Goal: Task Accomplishment & Management: Manage account settings

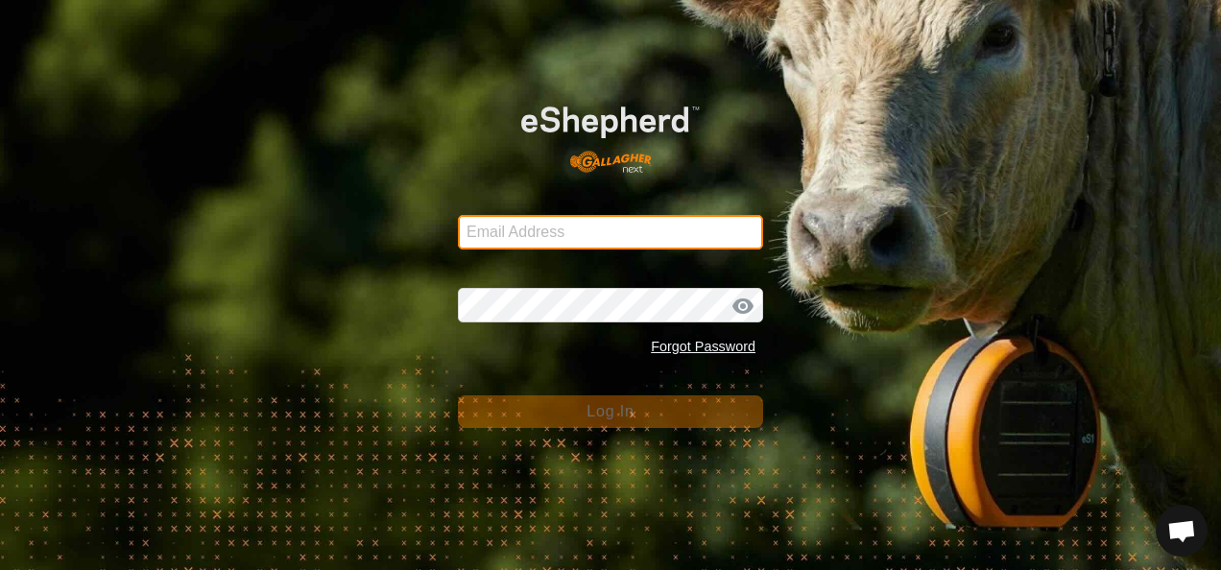
type input "[EMAIL_ADDRESS][DOMAIN_NAME]"
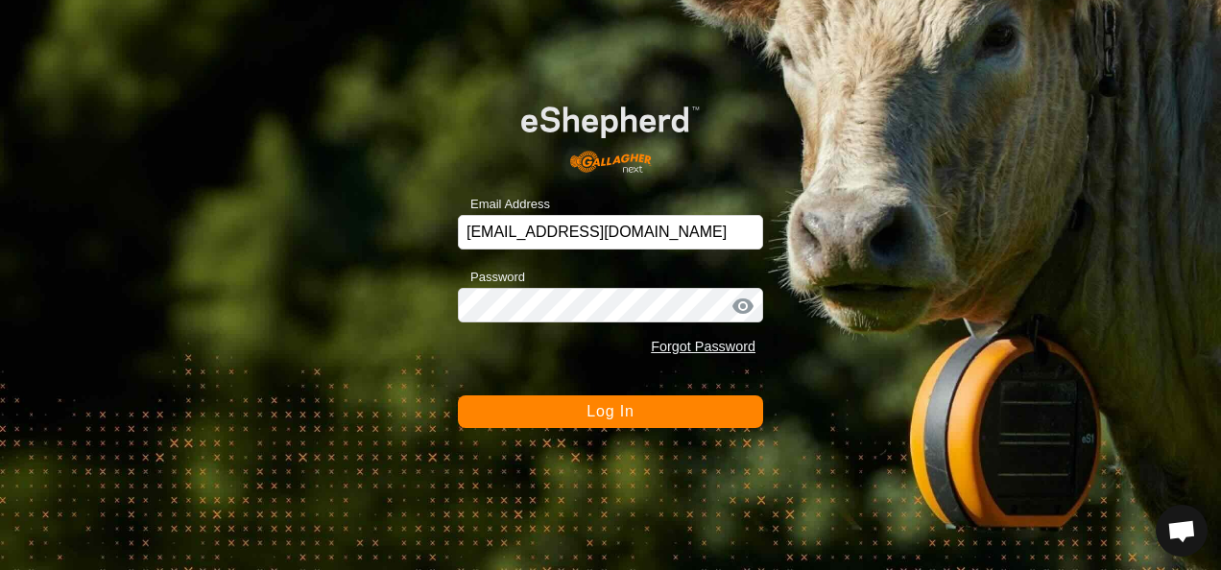
click at [590, 408] on span "Log In" at bounding box center [610, 411] width 47 height 16
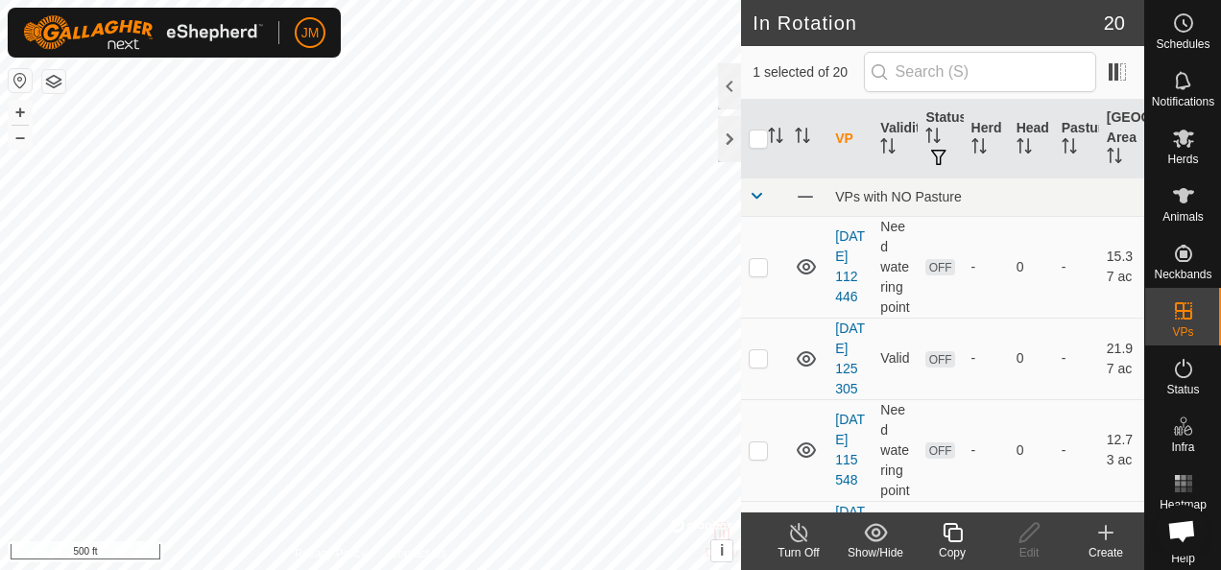
checkbox input "true"
checkbox input "false"
click at [1032, 532] on icon at bounding box center [1030, 532] width 24 height 23
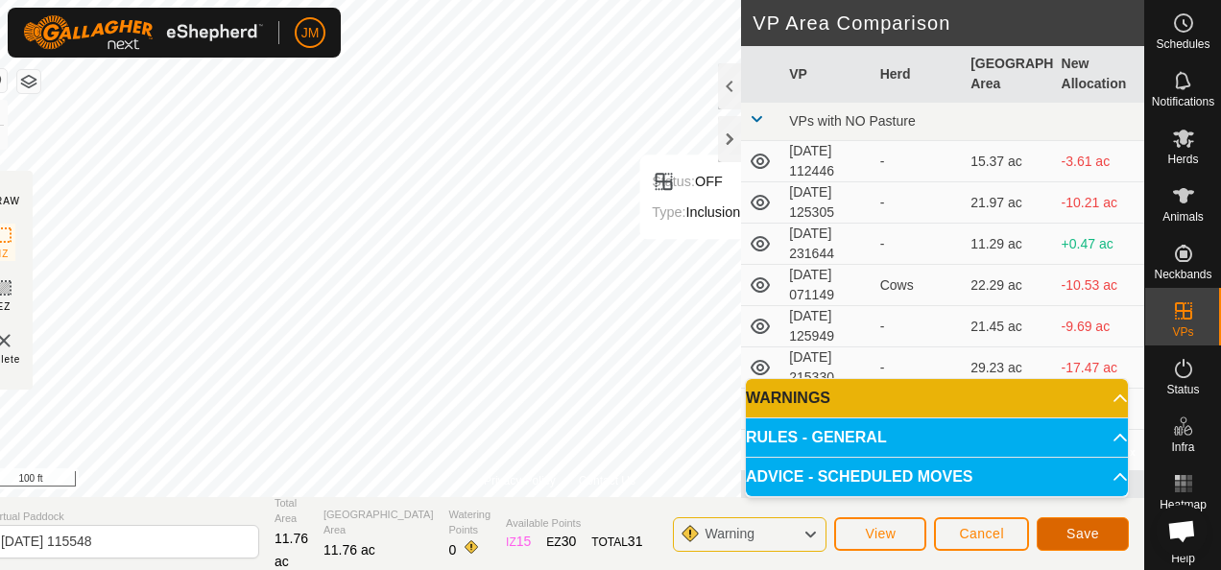
click at [1091, 527] on span "Save" at bounding box center [1083, 533] width 33 height 15
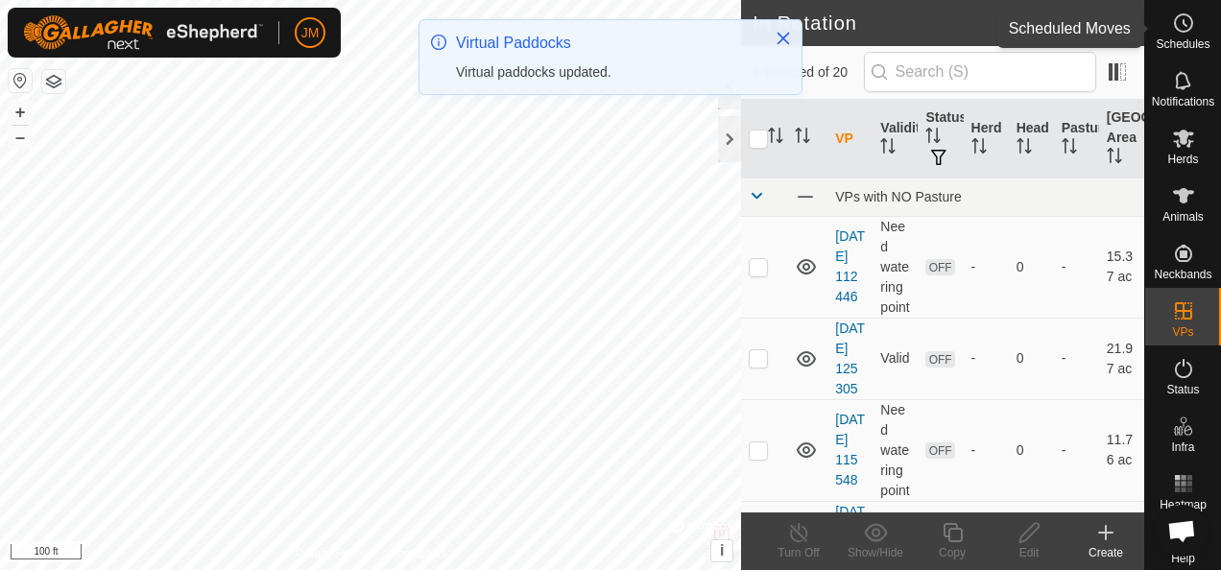
click at [1172, 21] on icon at bounding box center [1183, 23] width 23 height 23
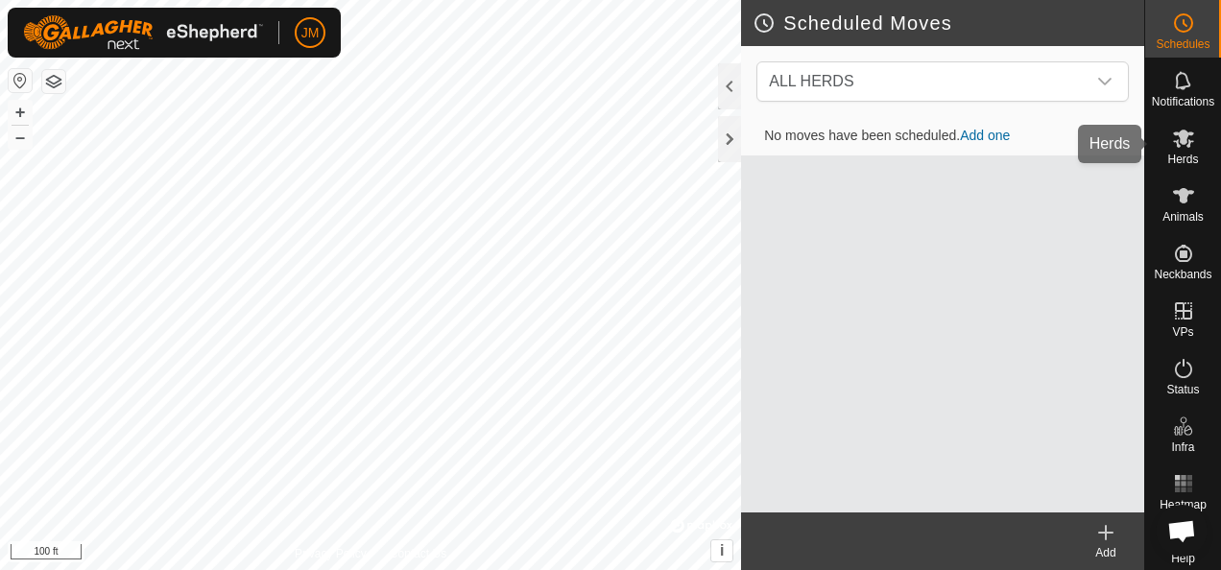
click at [1172, 145] on icon at bounding box center [1183, 138] width 23 height 23
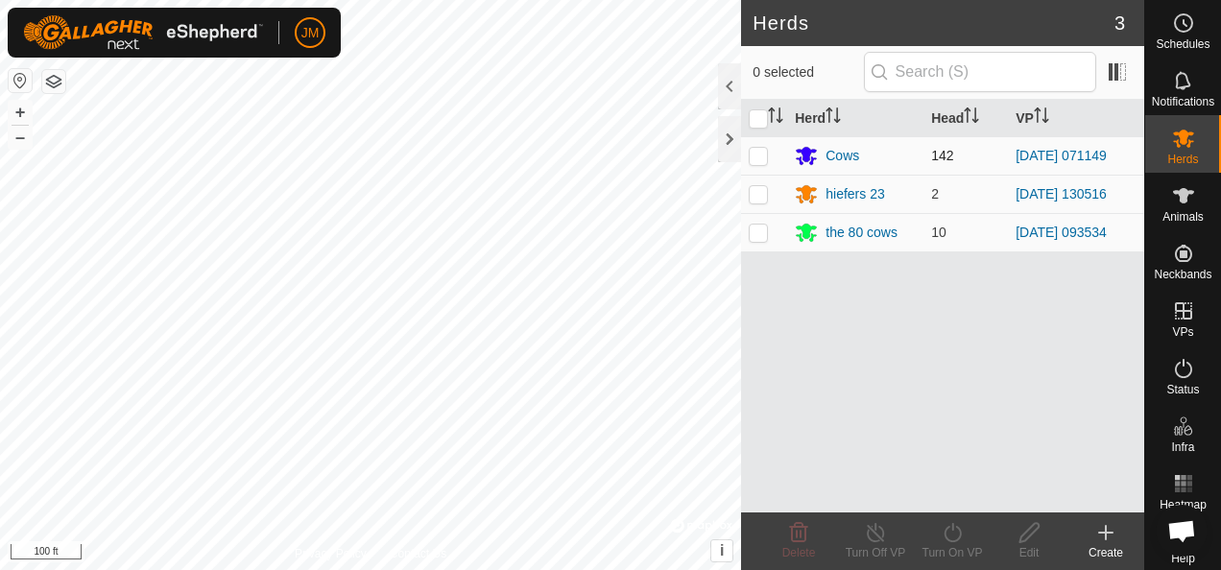
click at [762, 156] on p-checkbox at bounding box center [758, 155] width 19 height 15
checkbox input "true"
click at [947, 536] on icon at bounding box center [953, 532] width 24 height 23
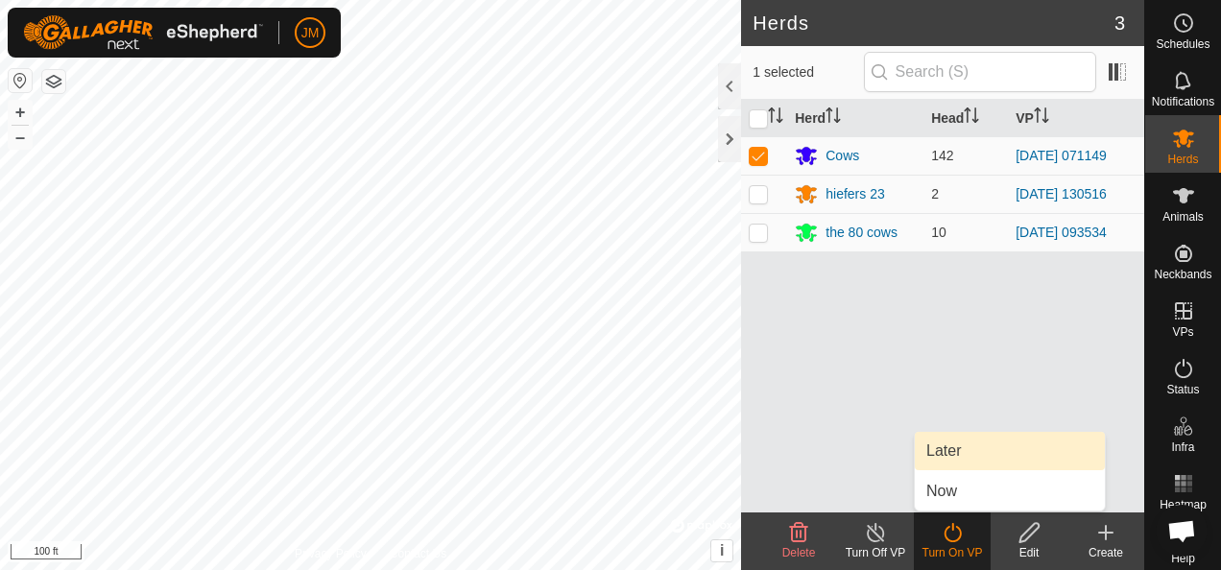
click at [956, 449] on link "Later" at bounding box center [1010, 451] width 190 height 38
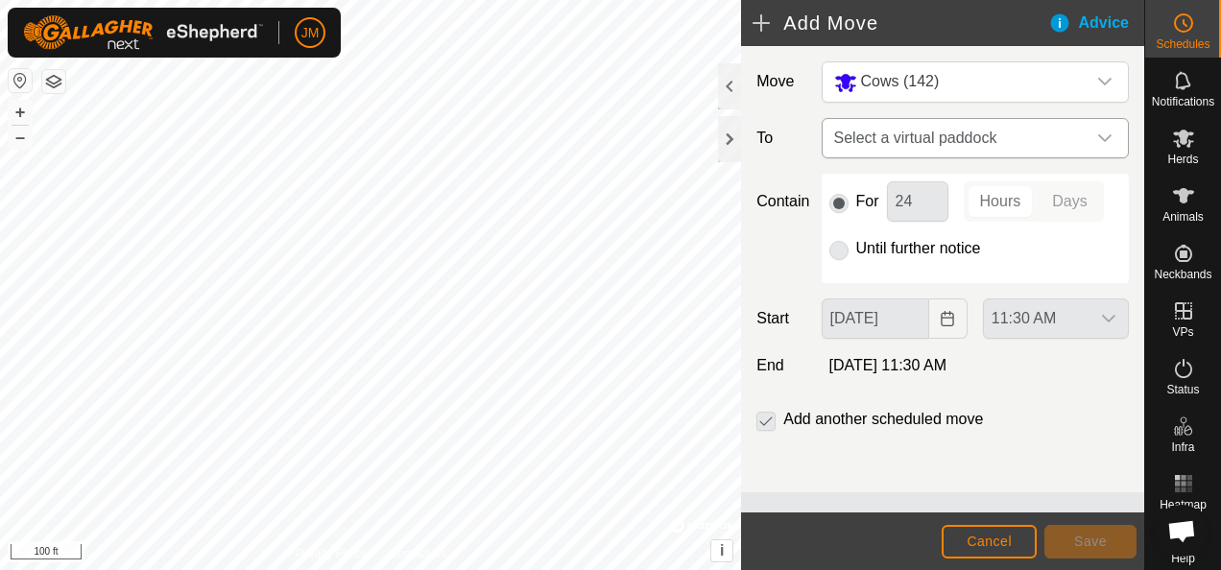
click at [1104, 134] on icon "dropdown trigger" at bounding box center [1105, 138] width 15 height 15
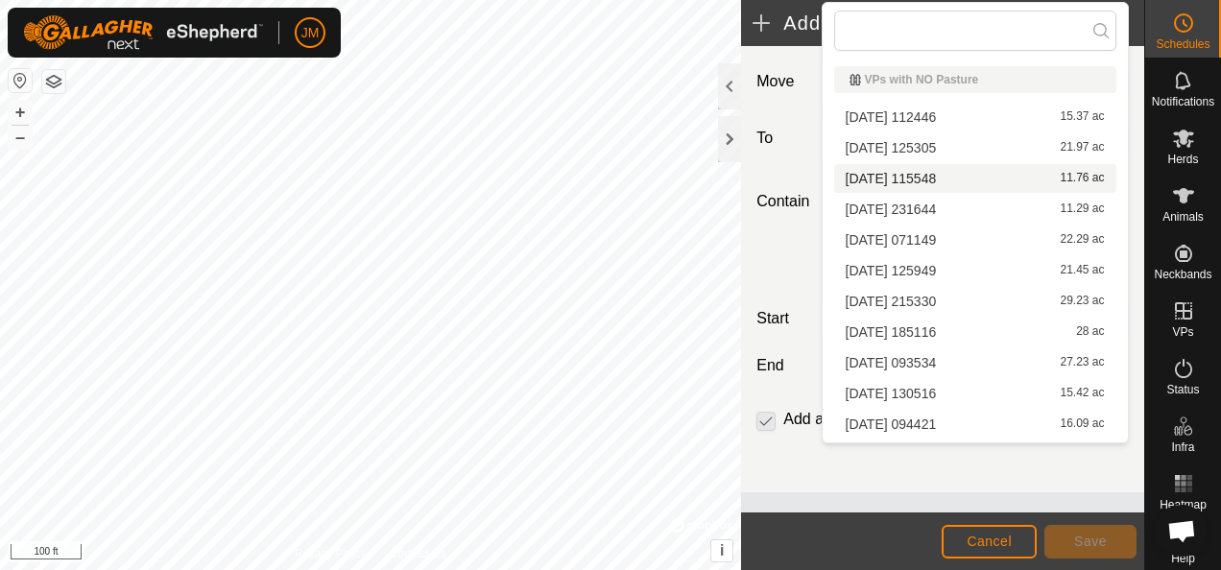
click at [935, 179] on li "[DATE] 115548 11.76 ac" at bounding box center [975, 178] width 282 height 29
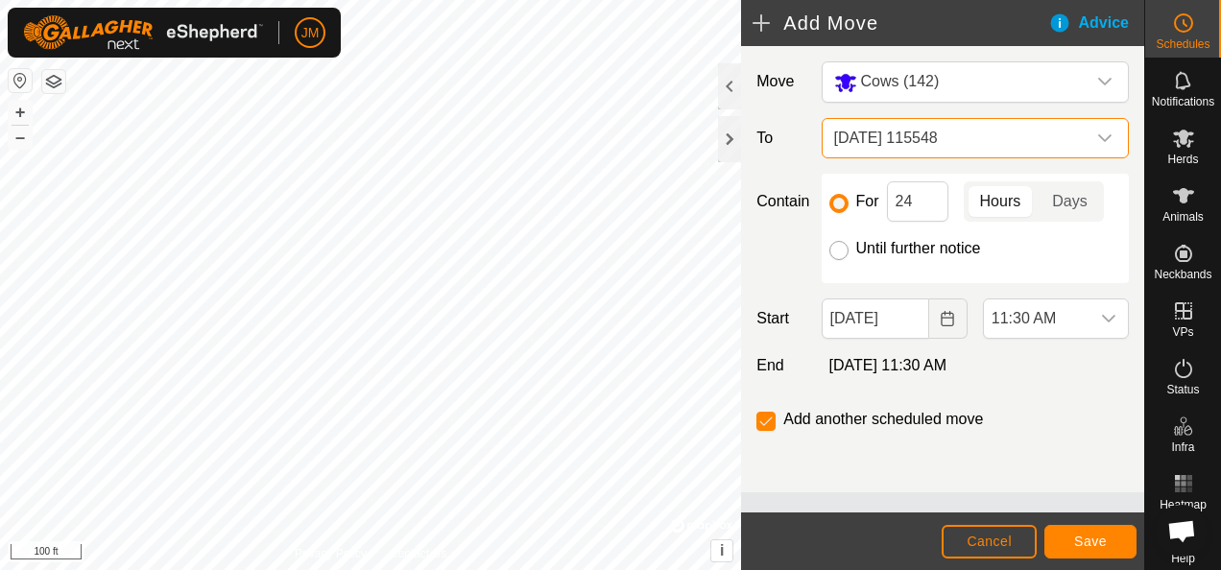
click at [843, 247] on input "Until further notice" at bounding box center [839, 250] width 19 height 19
radio input "true"
checkbox input "false"
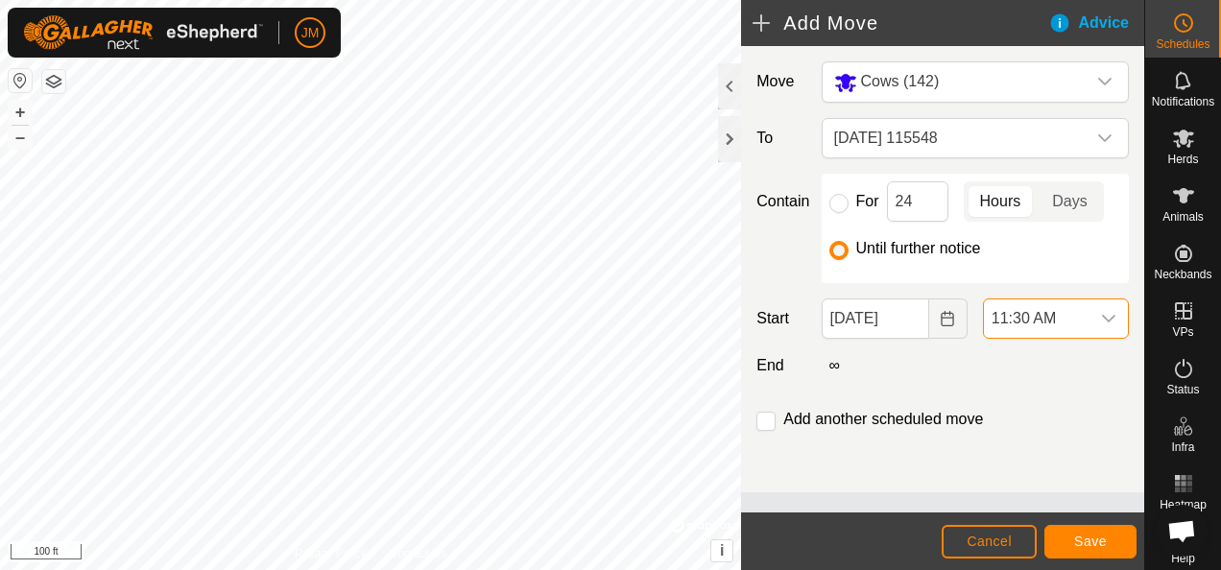
click at [1056, 311] on span "11:30 AM" at bounding box center [1037, 319] width 106 height 38
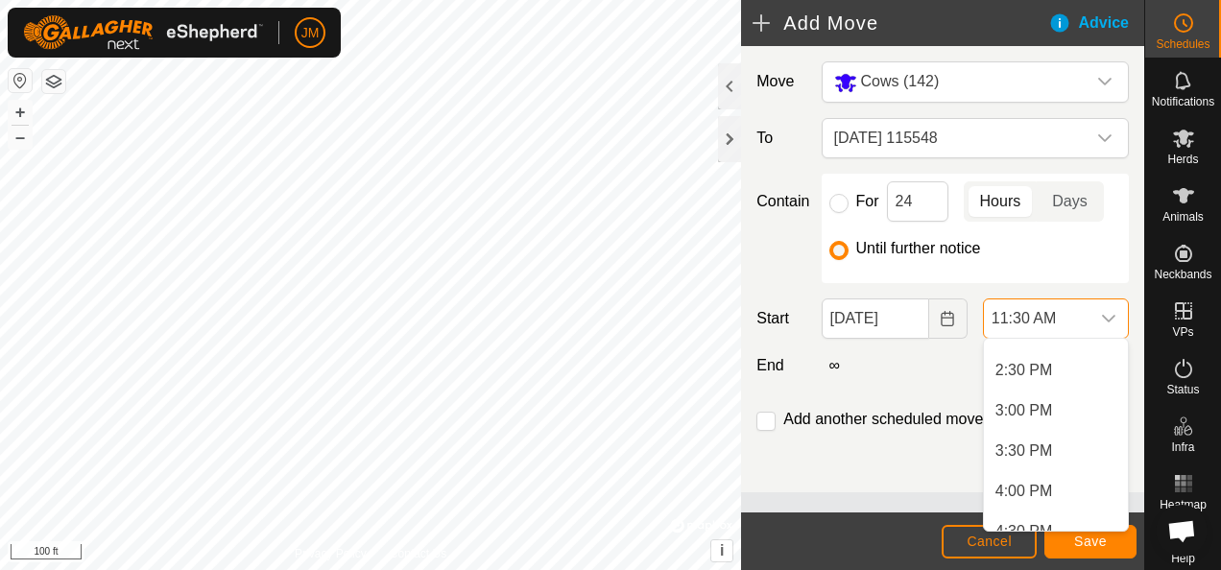
scroll to position [1158, 0]
click at [1032, 413] on li "3:00 PM" at bounding box center [1056, 410] width 144 height 38
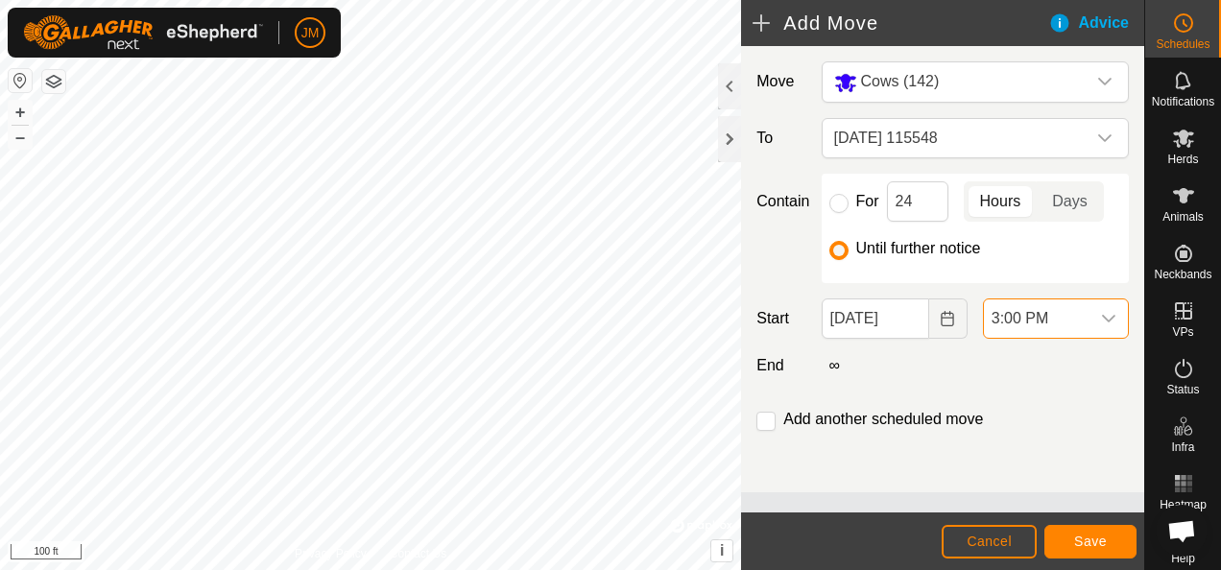
scroll to position [928, 0]
click at [1100, 543] on span "Save" at bounding box center [1090, 541] width 33 height 15
